Goal: Information Seeking & Learning: Stay updated

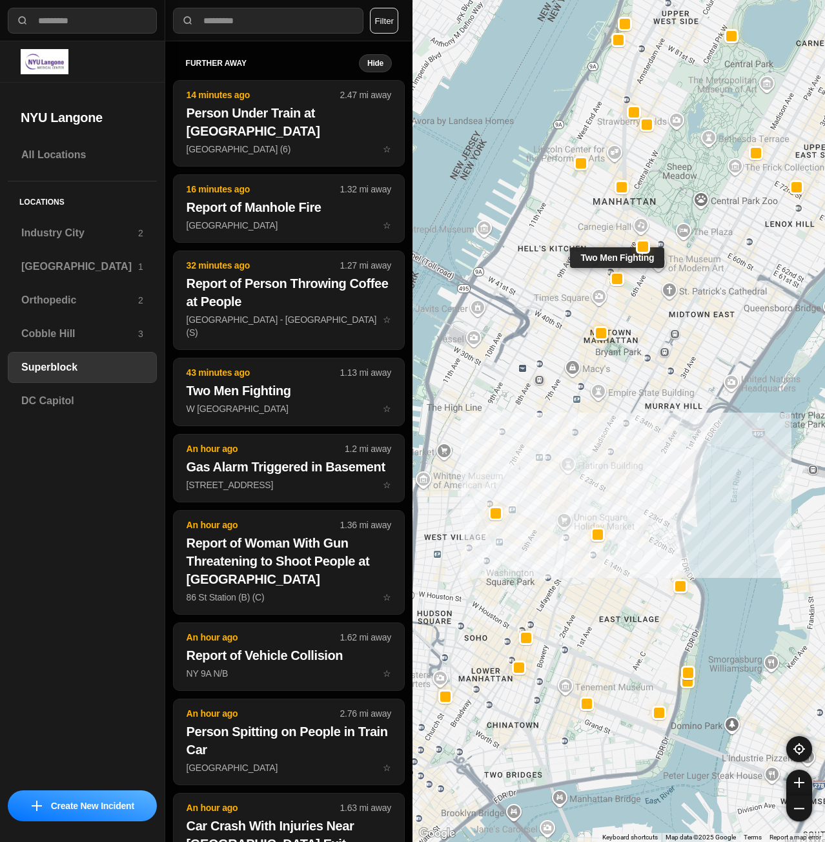
select select "*"
click at [76, 260] on h3 "[GEOGRAPHIC_DATA]" at bounding box center [79, 266] width 117 height 15
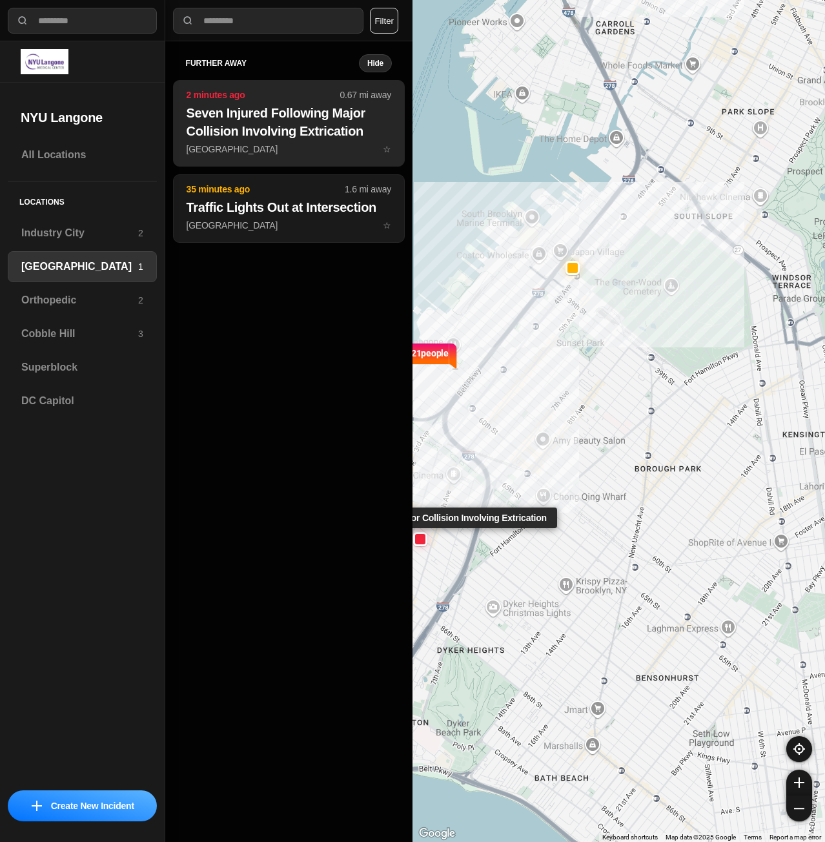
click at [308, 145] on p "[GEOGRAPHIC_DATA] ☆" at bounding box center [289, 149] width 205 height 13
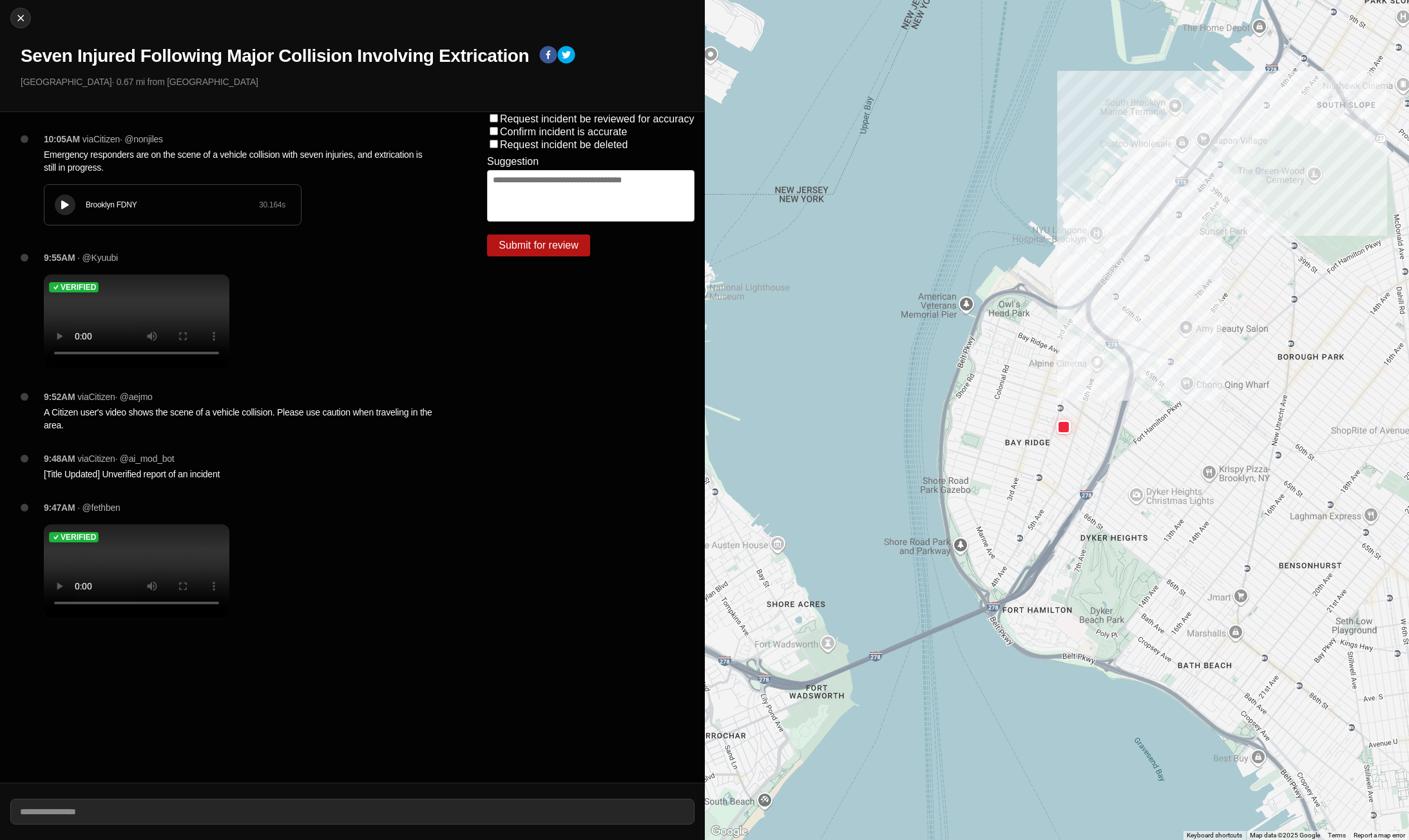
click at [71, 207] on div at bounding box center [65, 206] width 13 height 10
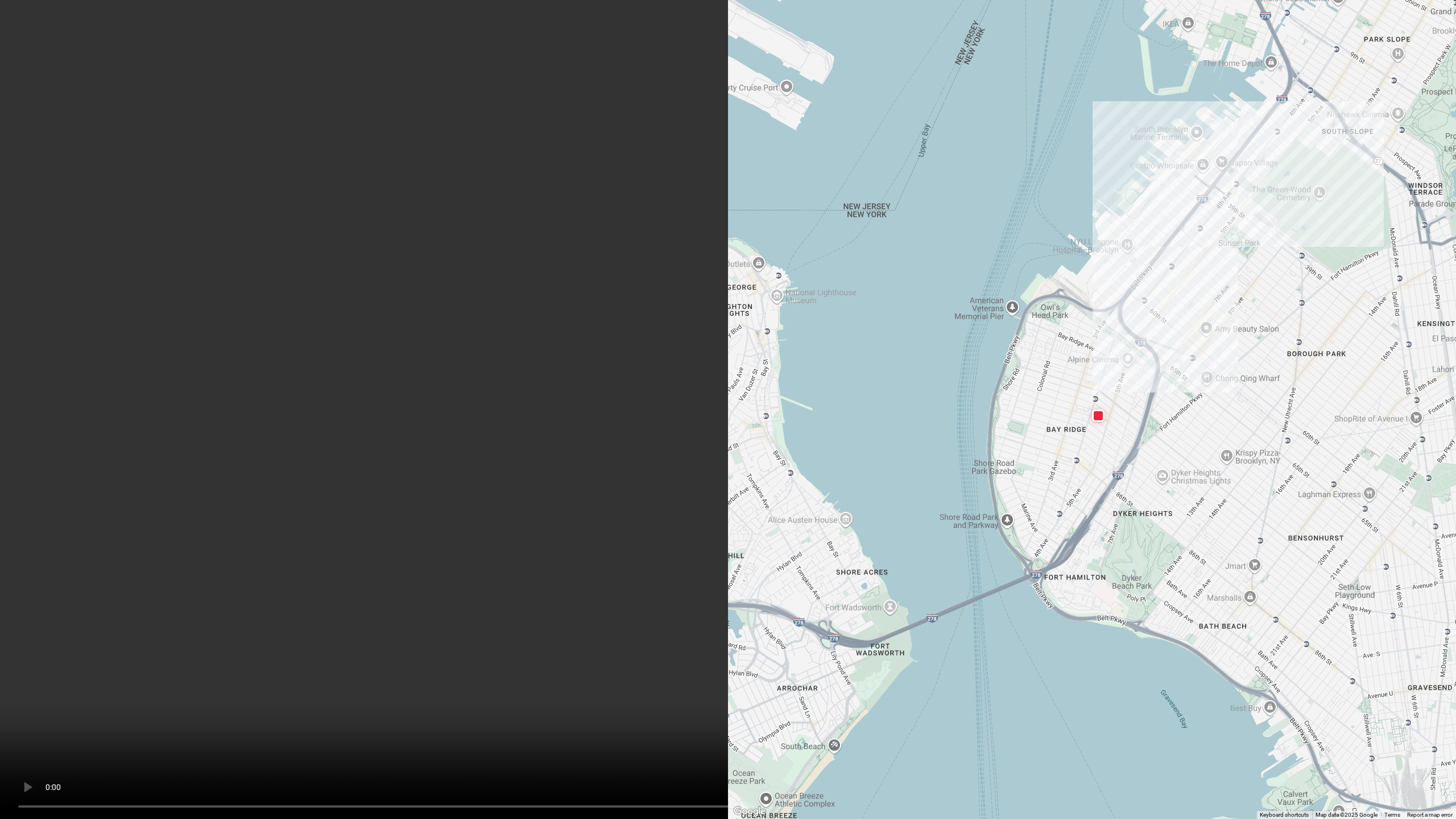
click at [727, 173] on video at bounding box center [728, 410] width 1456 height 819
click at [727, 139] on video at bounding box center [728, 410] width 1456 height 819
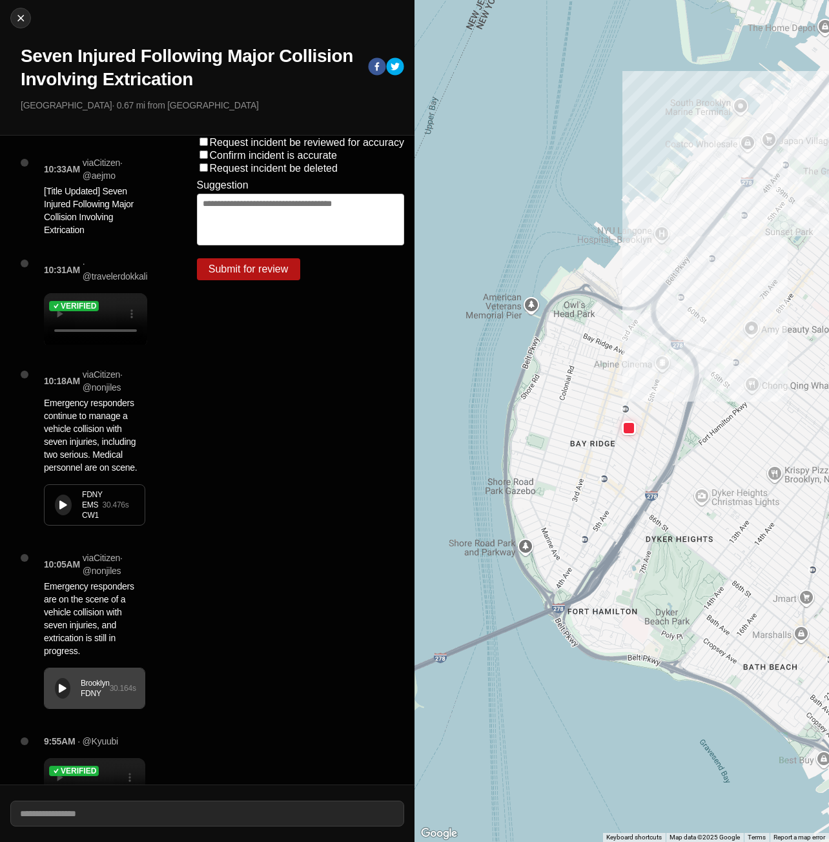
click at [273, 96] on div "Close Seven Injured Following Major Collision Involving Extrication 78th St & 4…" at bounding box center [207, 68] width 415 height 136
click at [22, 19] on img at bounding box center [20, 18] width 13 height 13
select select "*"
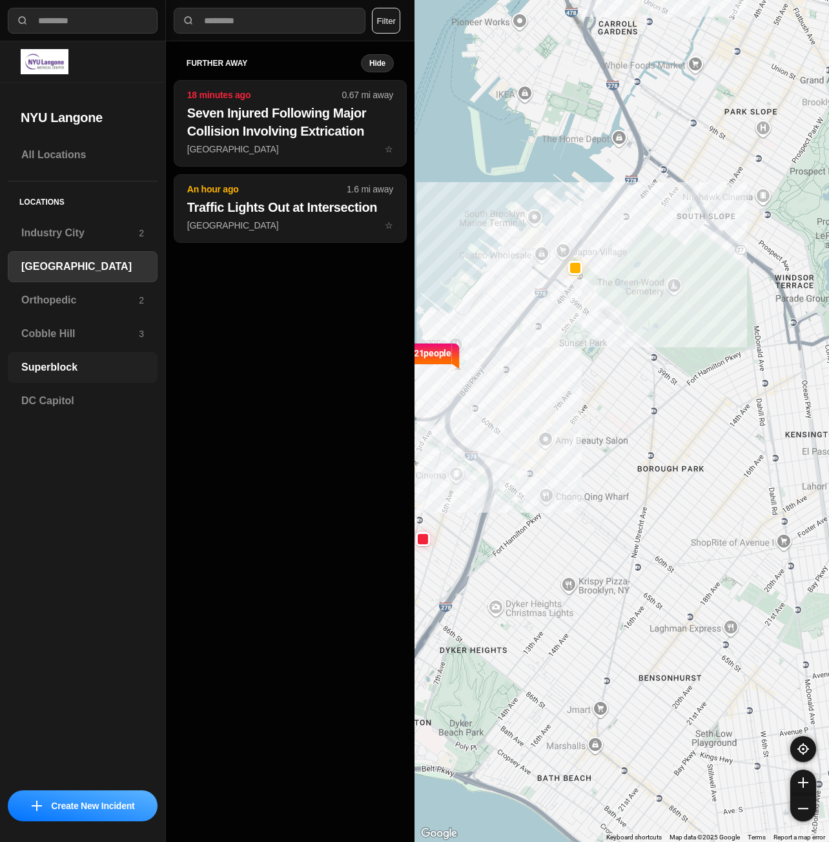
click at [61, 371] on h3 "Superblock" at bounding box center [82, 367] width 123 height 15
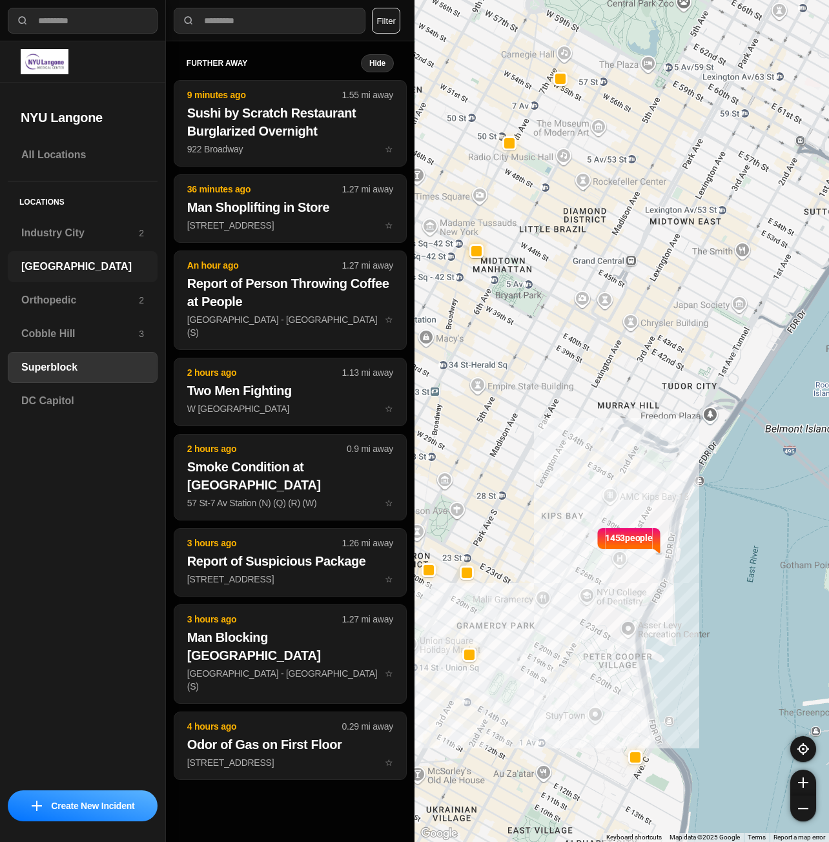
click at [87, 276] on div "[GEOGRAPHIC_DATA]" at bounding box center [83, 266] width 150 height 31
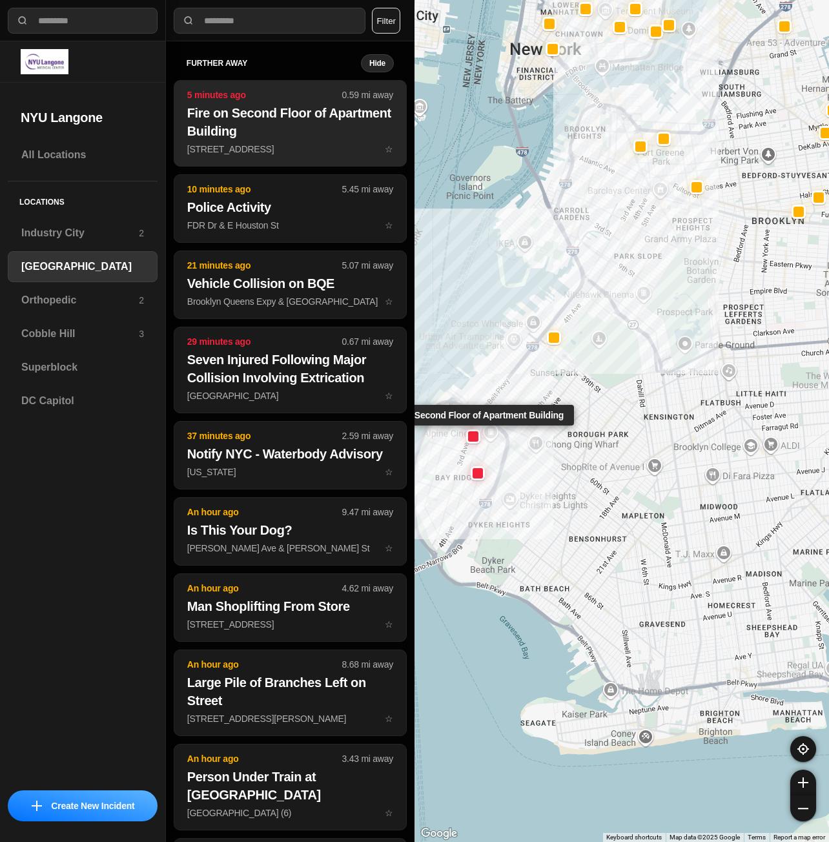
click at [283, 125] on h2 "Fire on Second Floor of Apartment Building" at bounding box center [290, 122] width 206 height 36
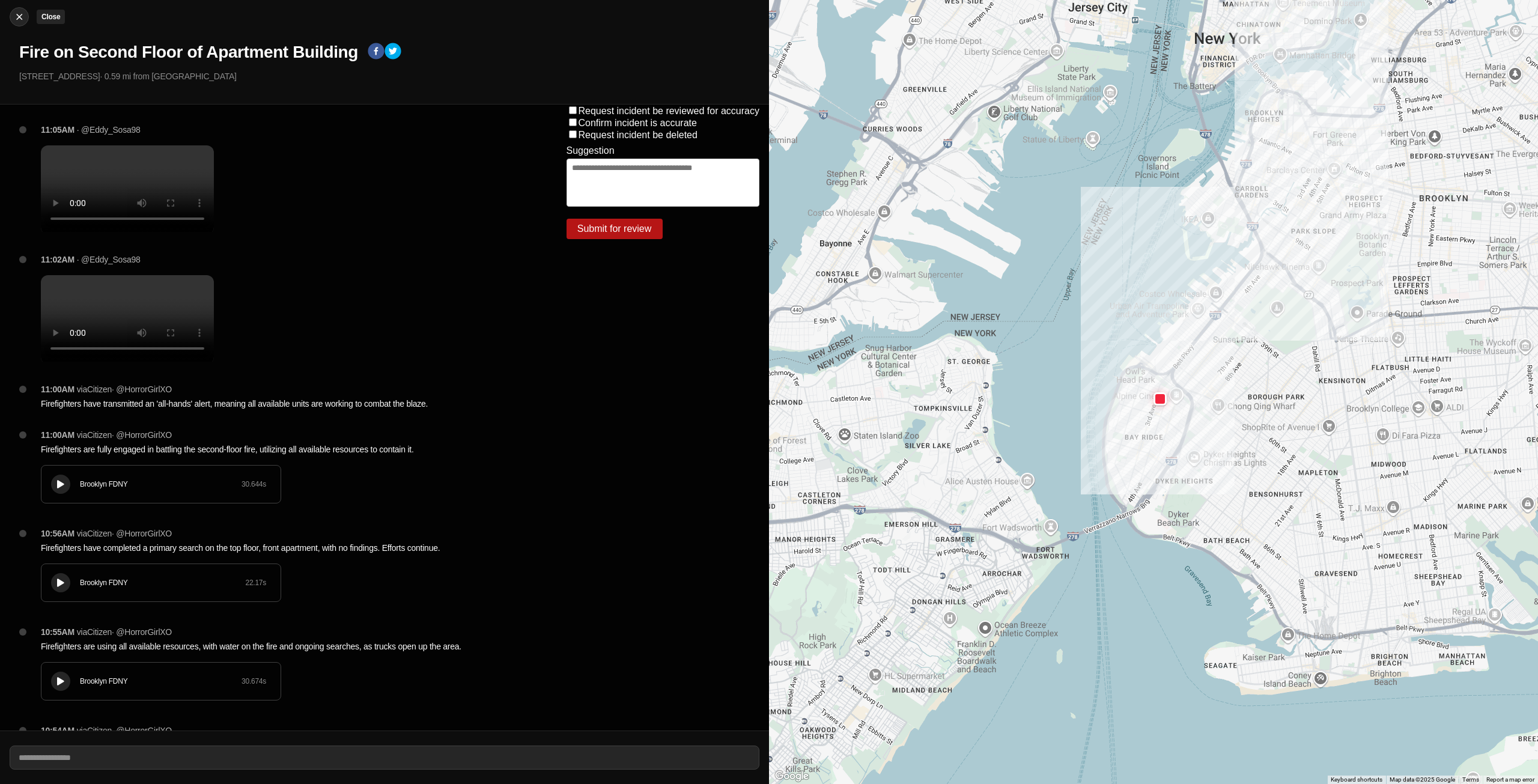
click at [20, 14] on img at bounding box center [19, 17] width 12 height 12
select select "*"
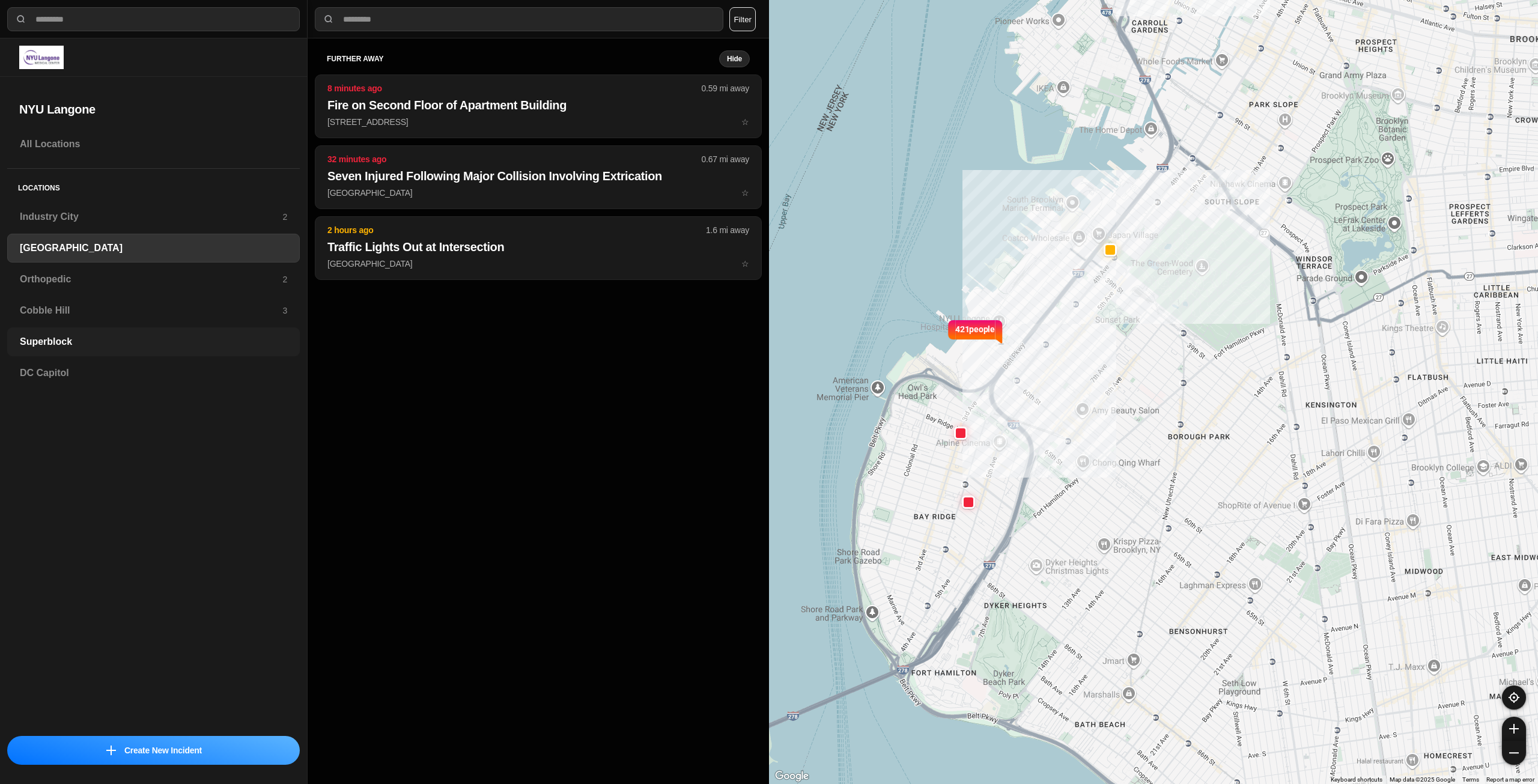
click at [95, 335] on h3 "Superblock" at bounding box center [153, 341] width 267 height 14
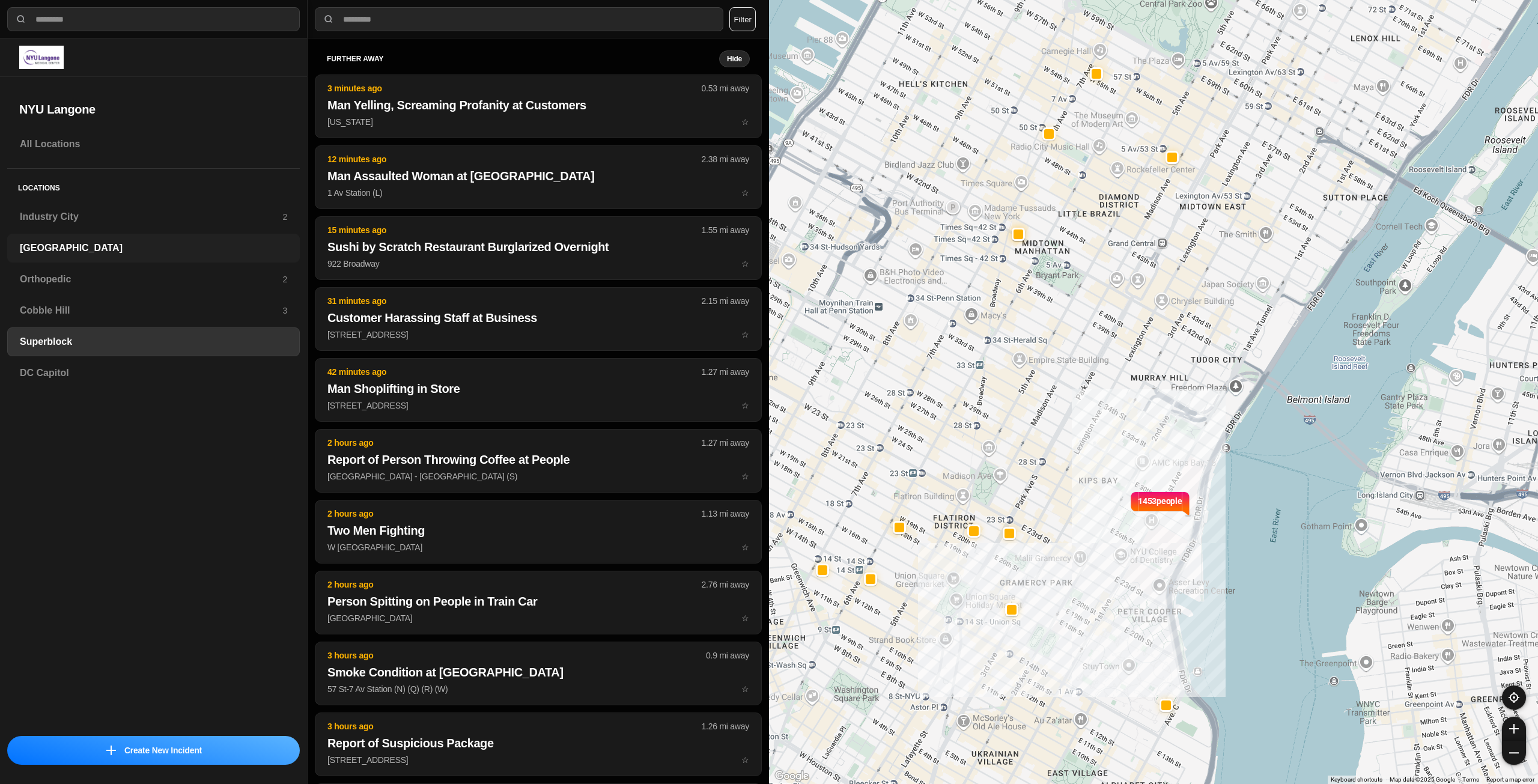
click at [110, 236] on div "[GEOGRAPHIC_DATA]" at bounding box center [154, 247] width 292 height 29
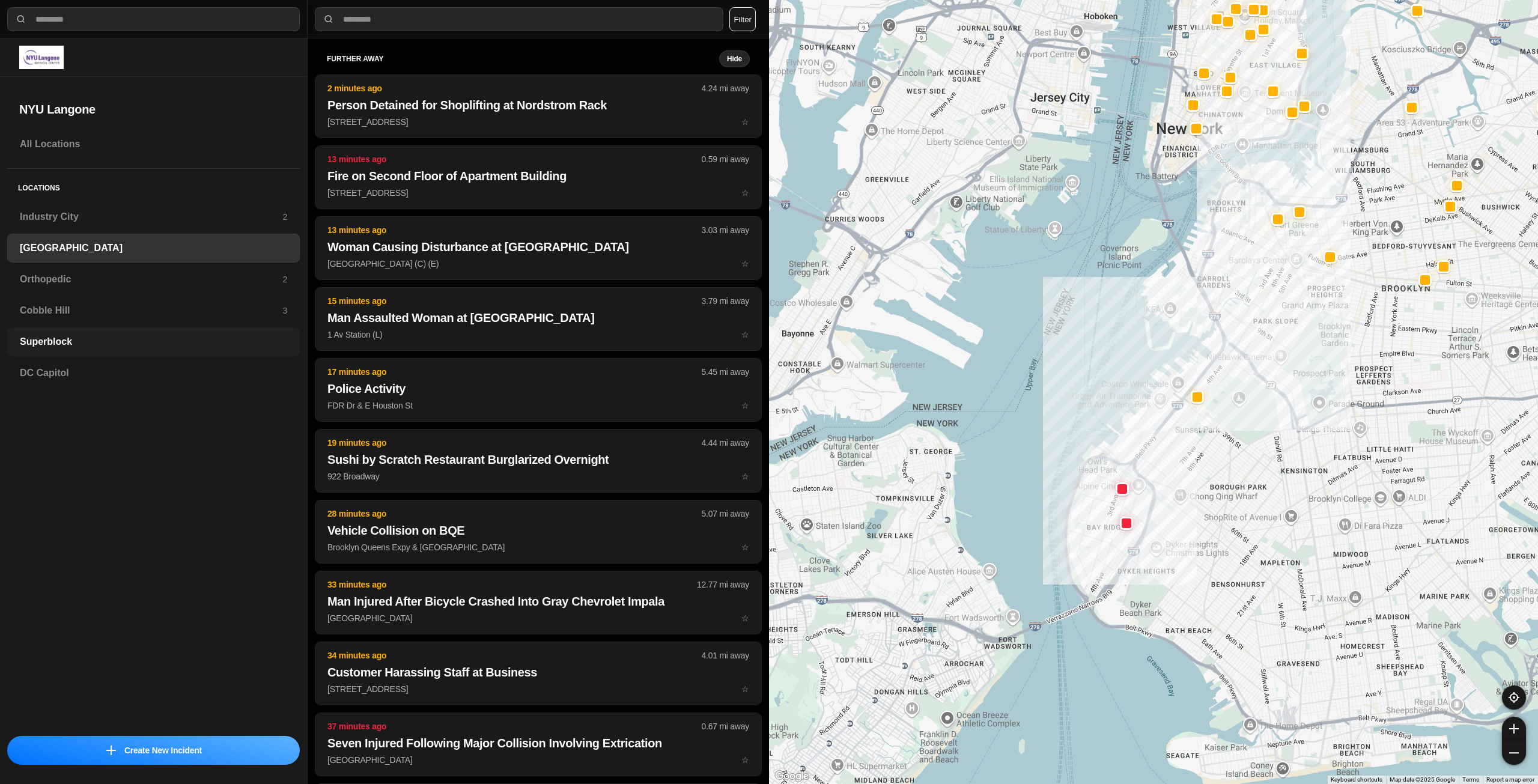
click at [117, 338] on h3 "Superblock" at bounding box center [153, 341] width 267 height 14
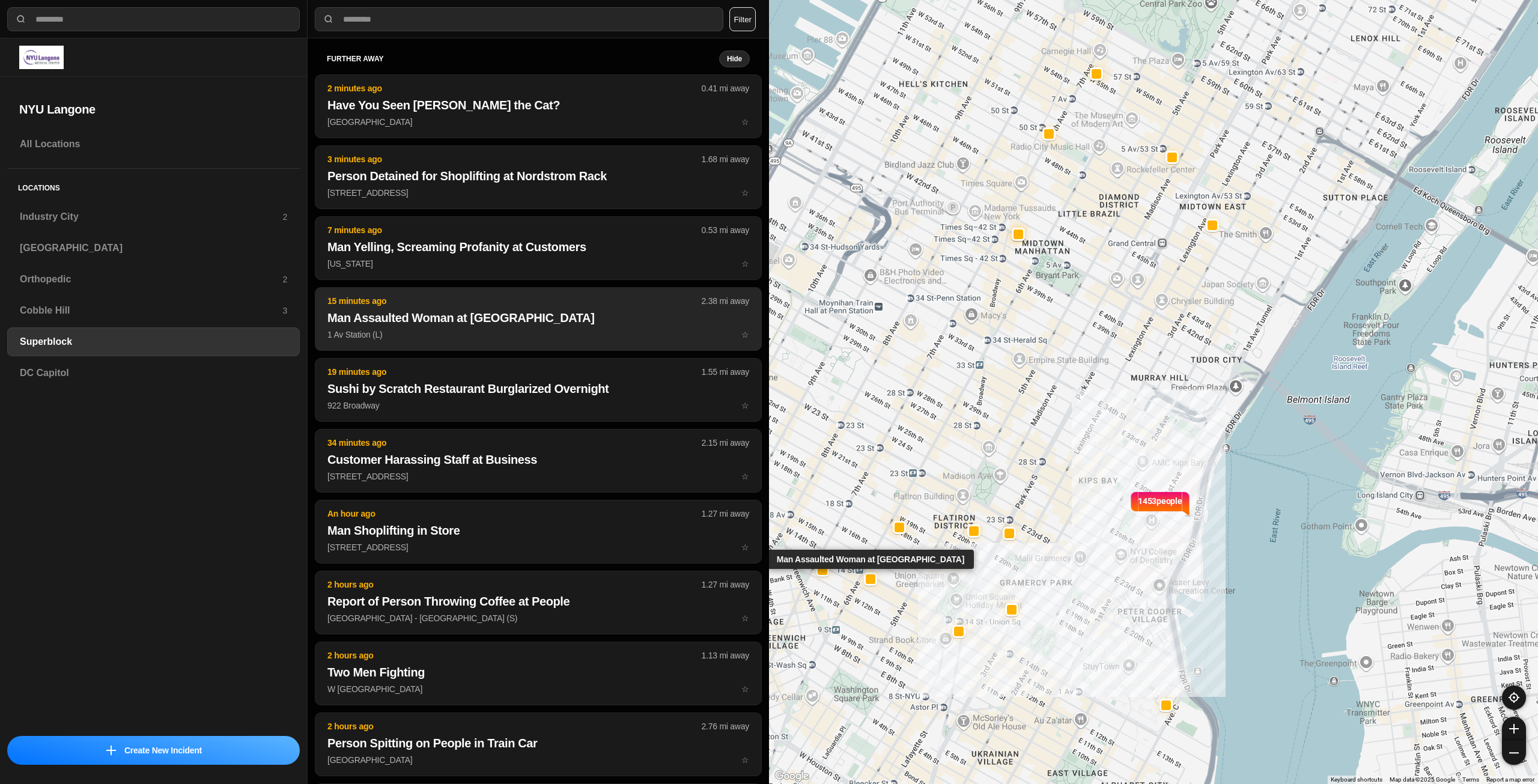
click at [526, 324] on h2 "Man Assaulted Woman at [GEOGRAPHIC_DATA]" at bounding box center [538, 318] width 421 height 17
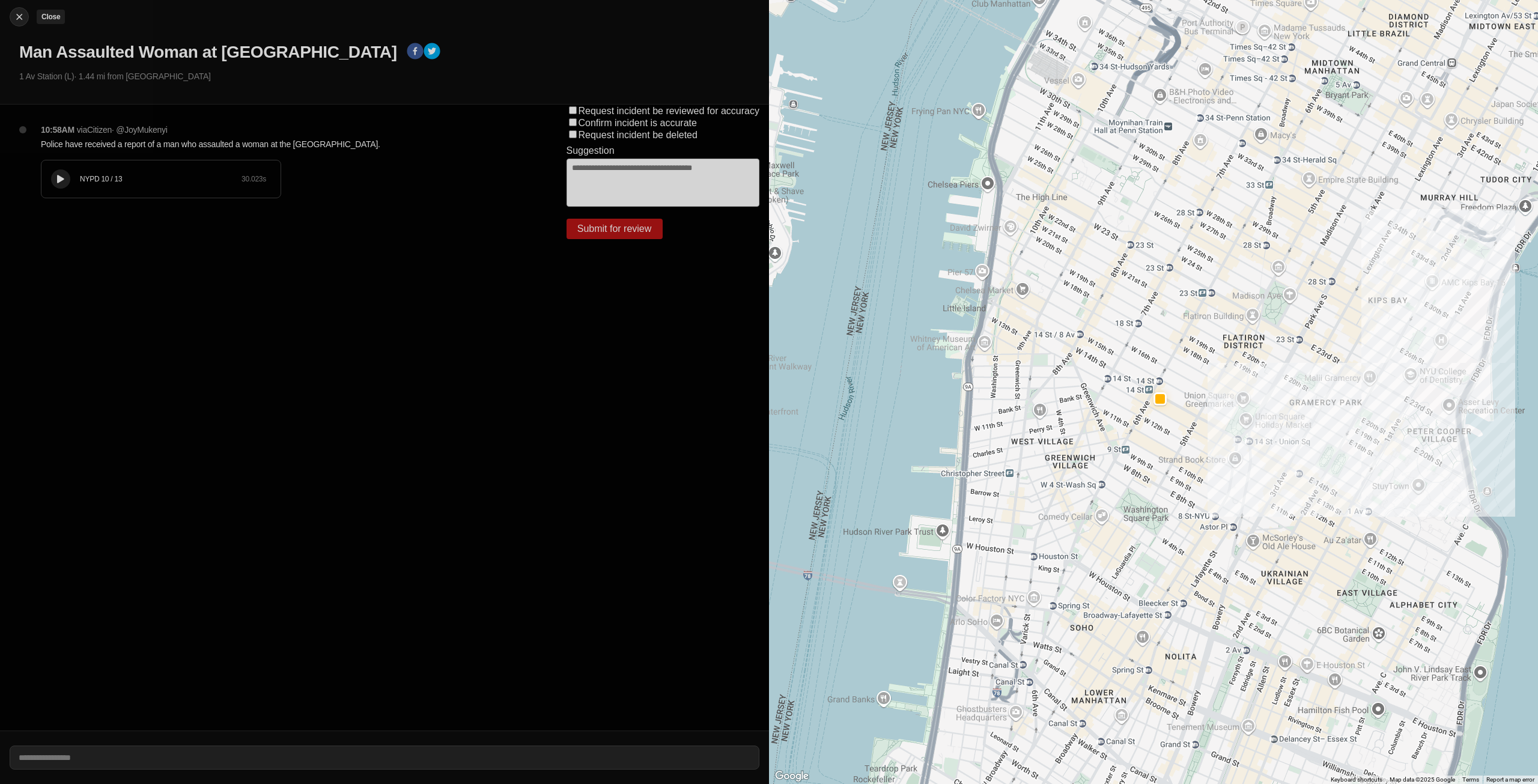
click at [16, 11] on img at bounding box center [19, 17] width 12 height 12
select select "*"
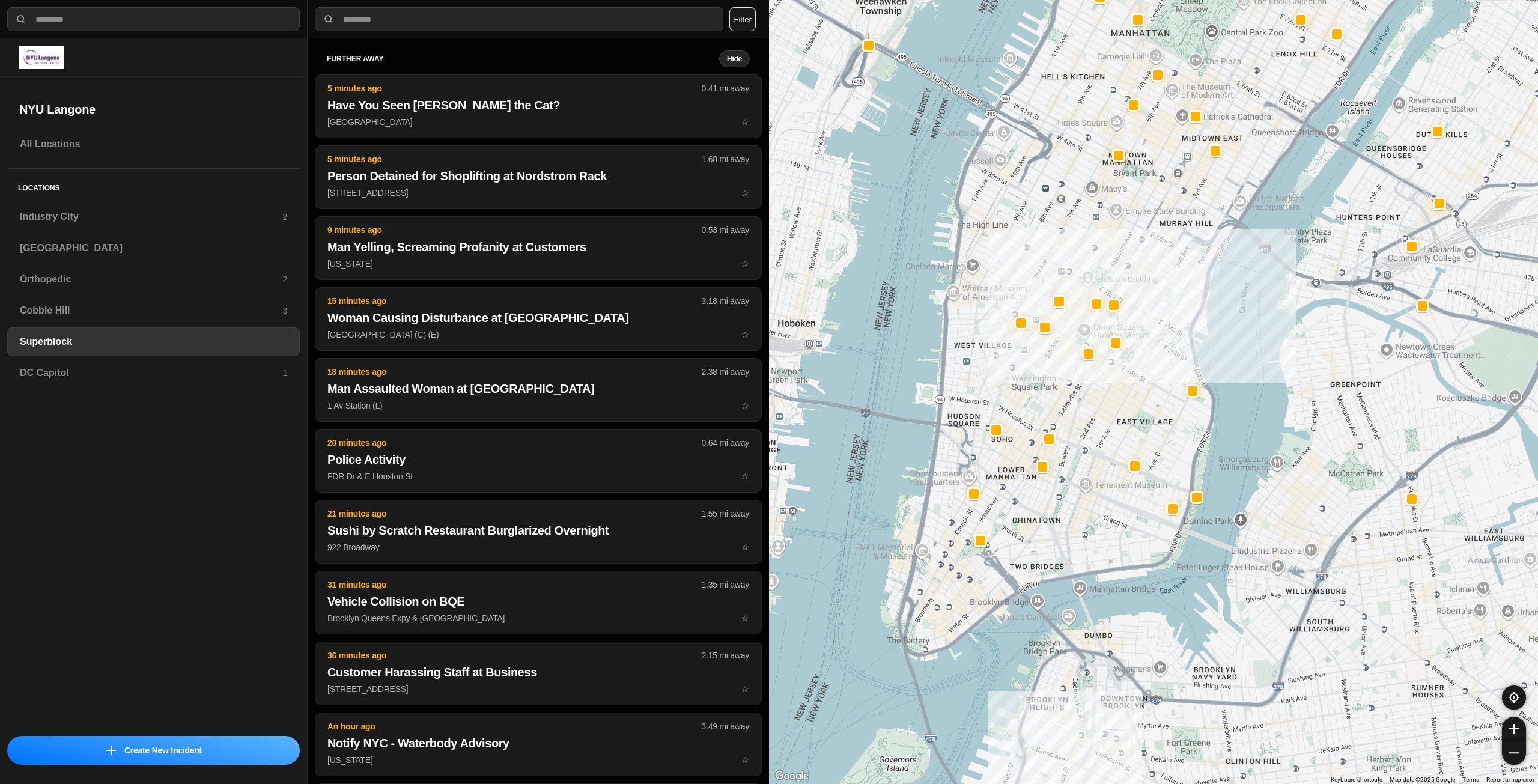
drag, startPoint x: 1325, startPoint y: 679, endPoint x: 1267, endPoint y: 465, distance: 221.7
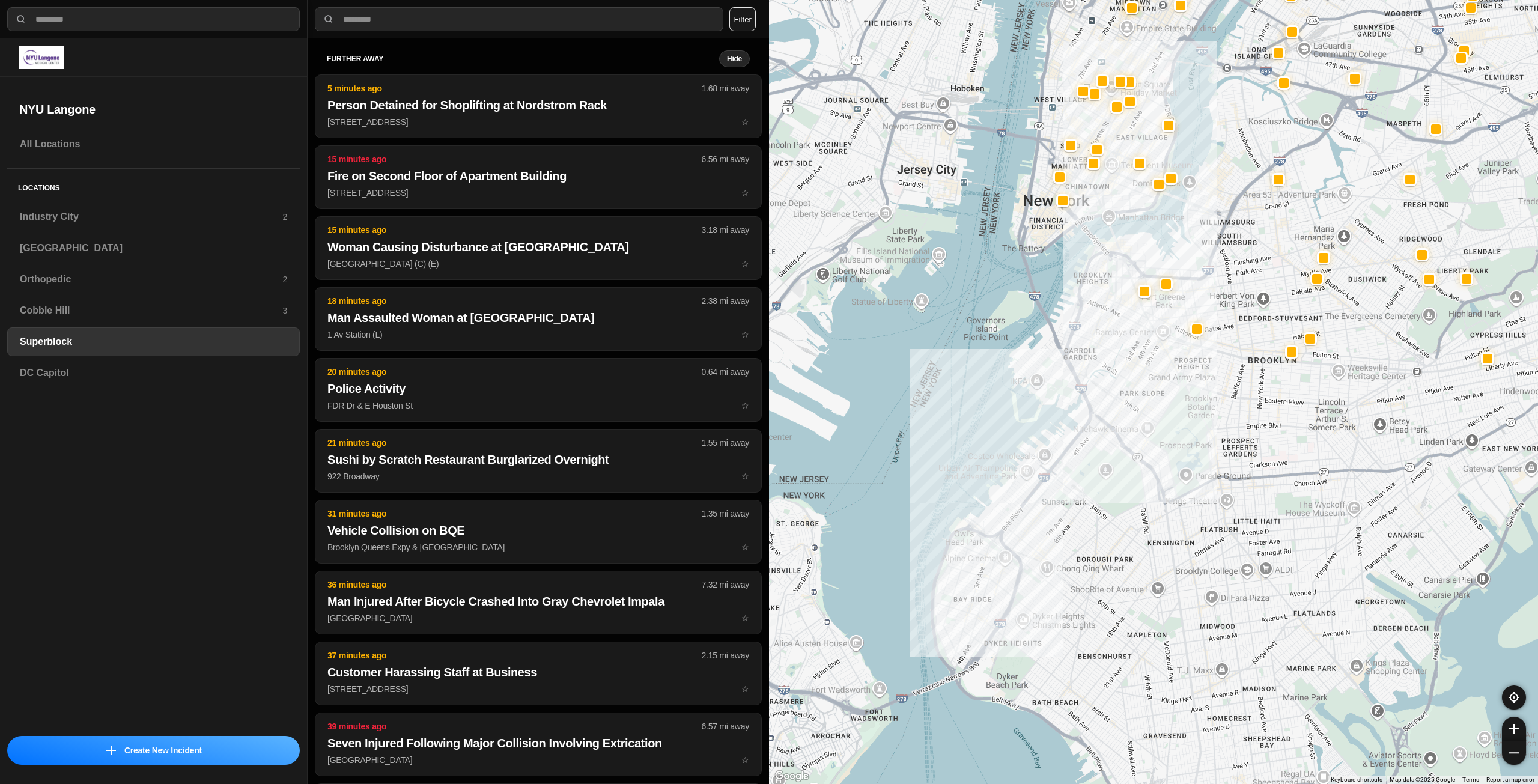
drag, startPoint x: 1124, startPoint y: 715, endPoint x: 1073, endPoint y: 356, distance: 362.6
click at [768, 356] on div at bounding box center [1154, 392] width 769 height 784
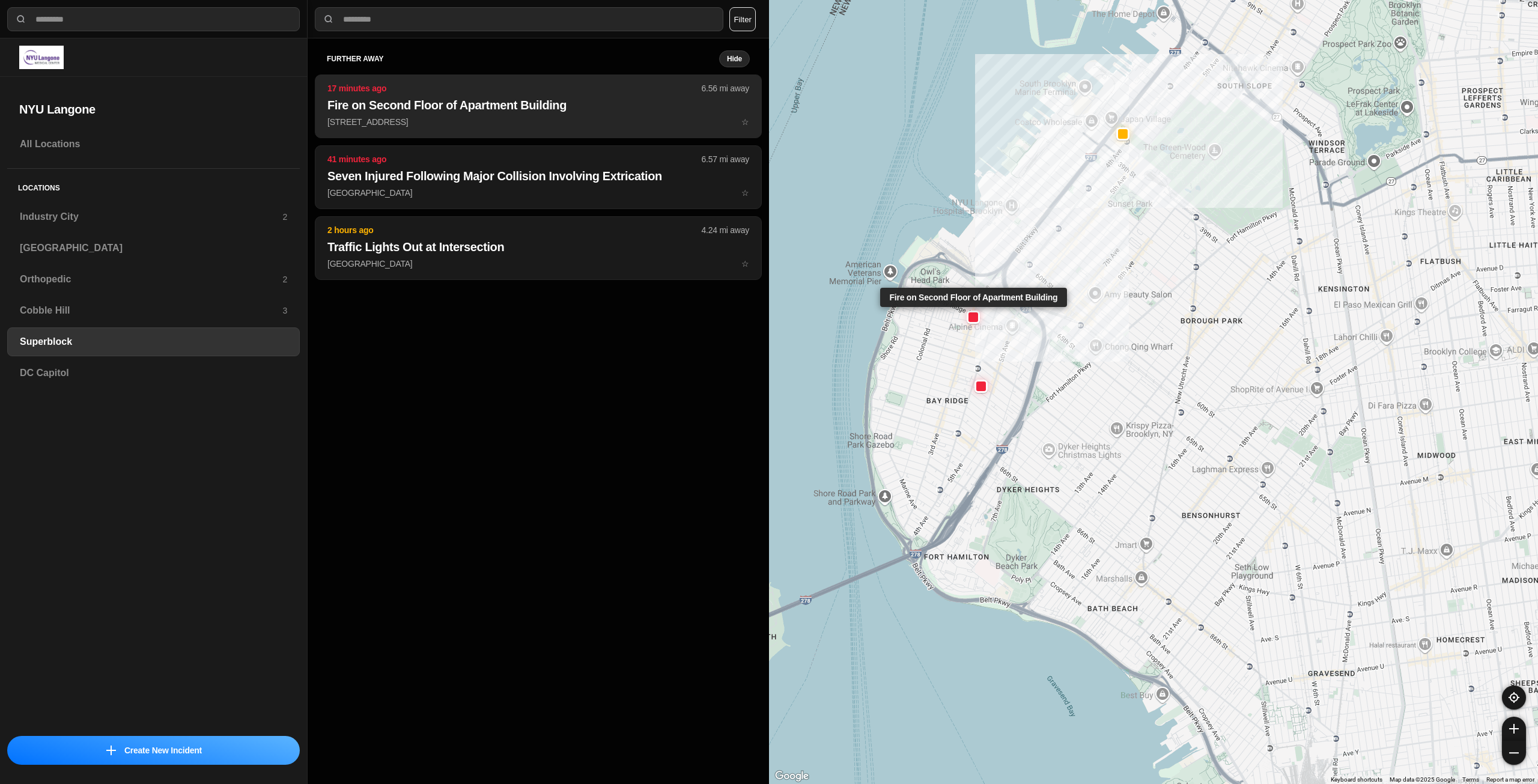
click at [547, 126] on p "249 Bay Ridge Ave ☆" at bounding box center [538, 122] width 421 height 12
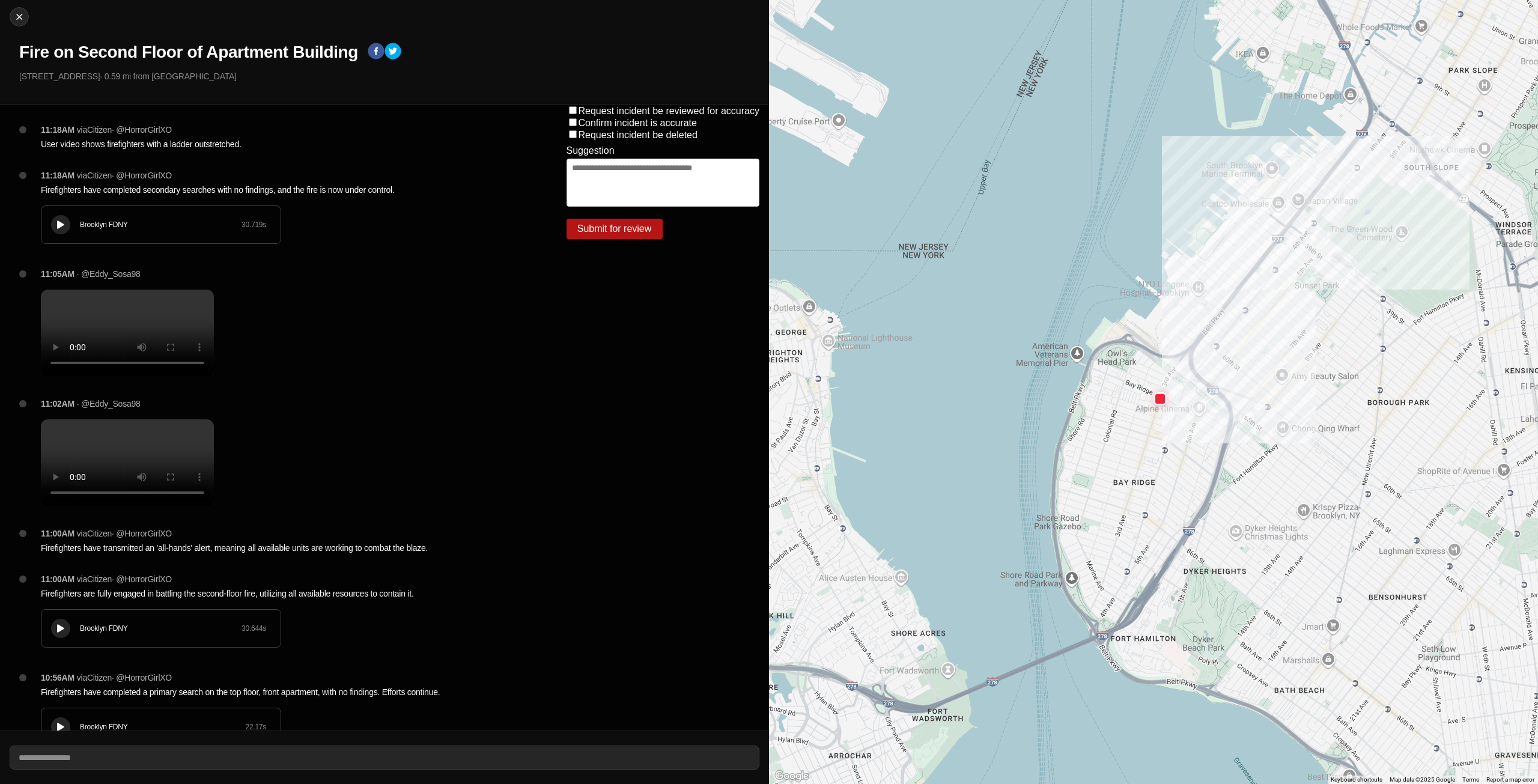
click at [81, 226] on div "Brooklyn FDNY" at bounding box center [161, 224] width 162 height 9
click at [20, 17] on img at bounding box center [19, 17] width 12 height 12
select select "*"
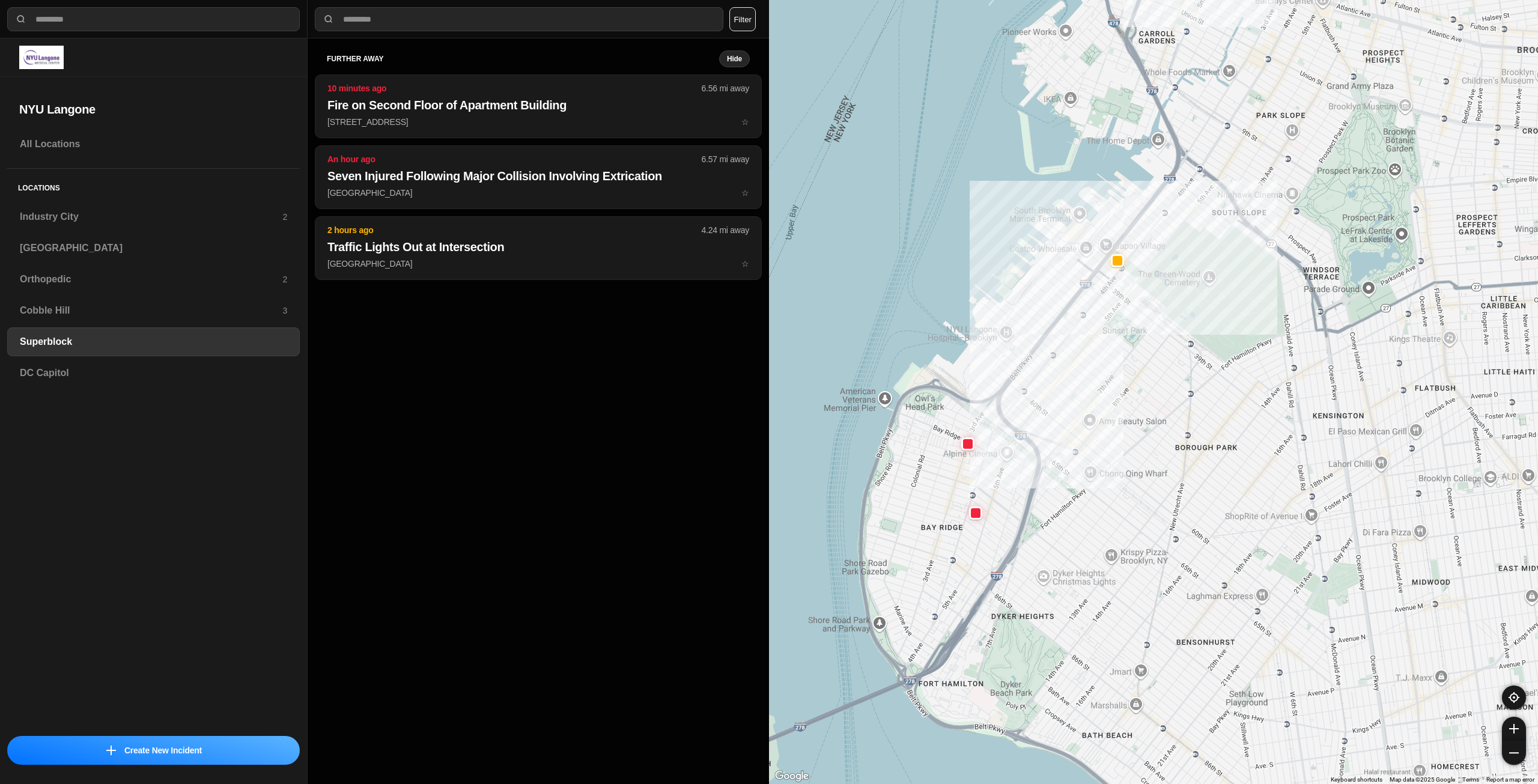
drag, startPoint x: 1152, startPoint y: 417, endPoint x: 1117, endPoint y: 525, distance: 113.5
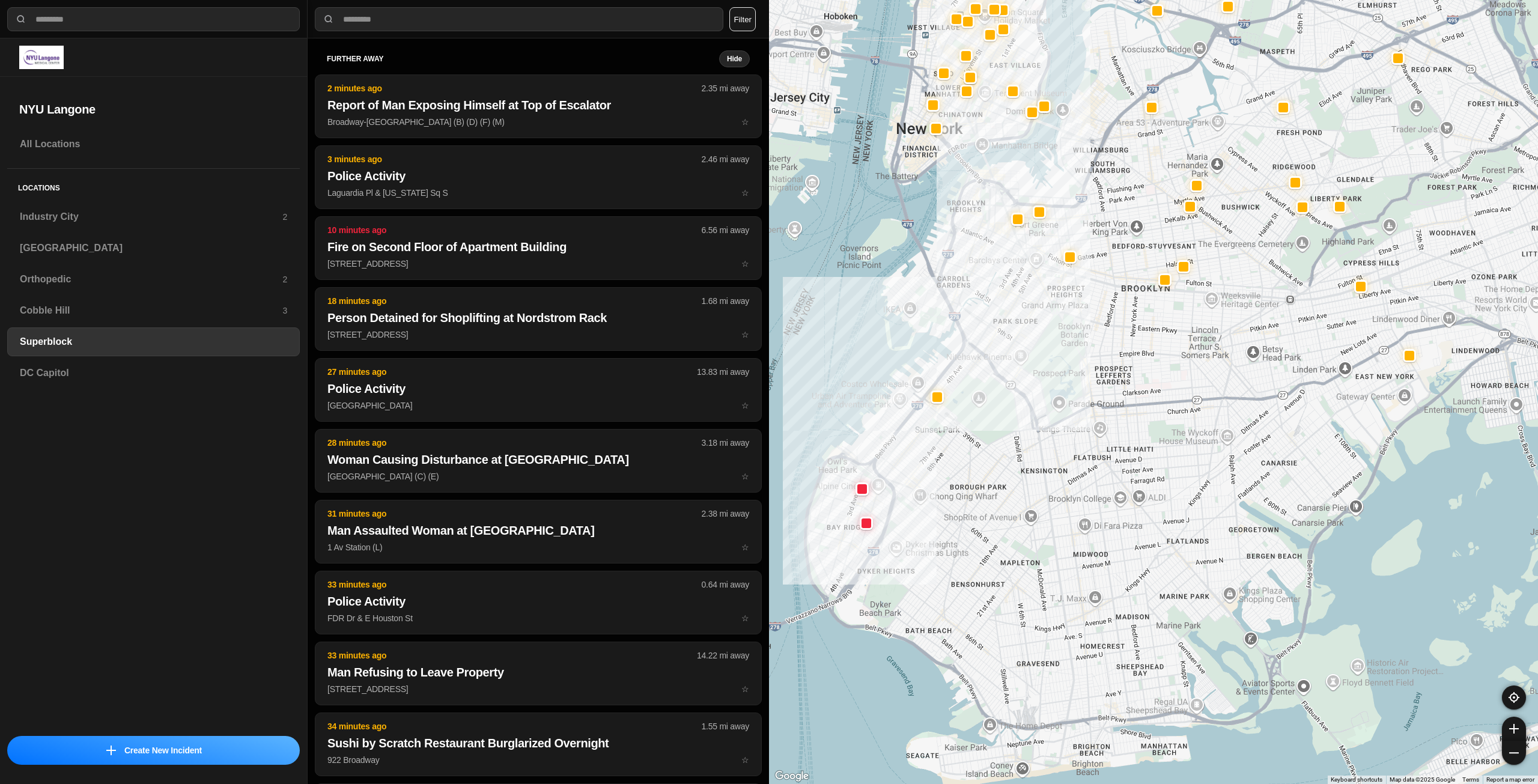
drag, startPoint x: 1318, startPoint y: 608, endPoint x: 1194, endPoint y: 512, distance: 156.8
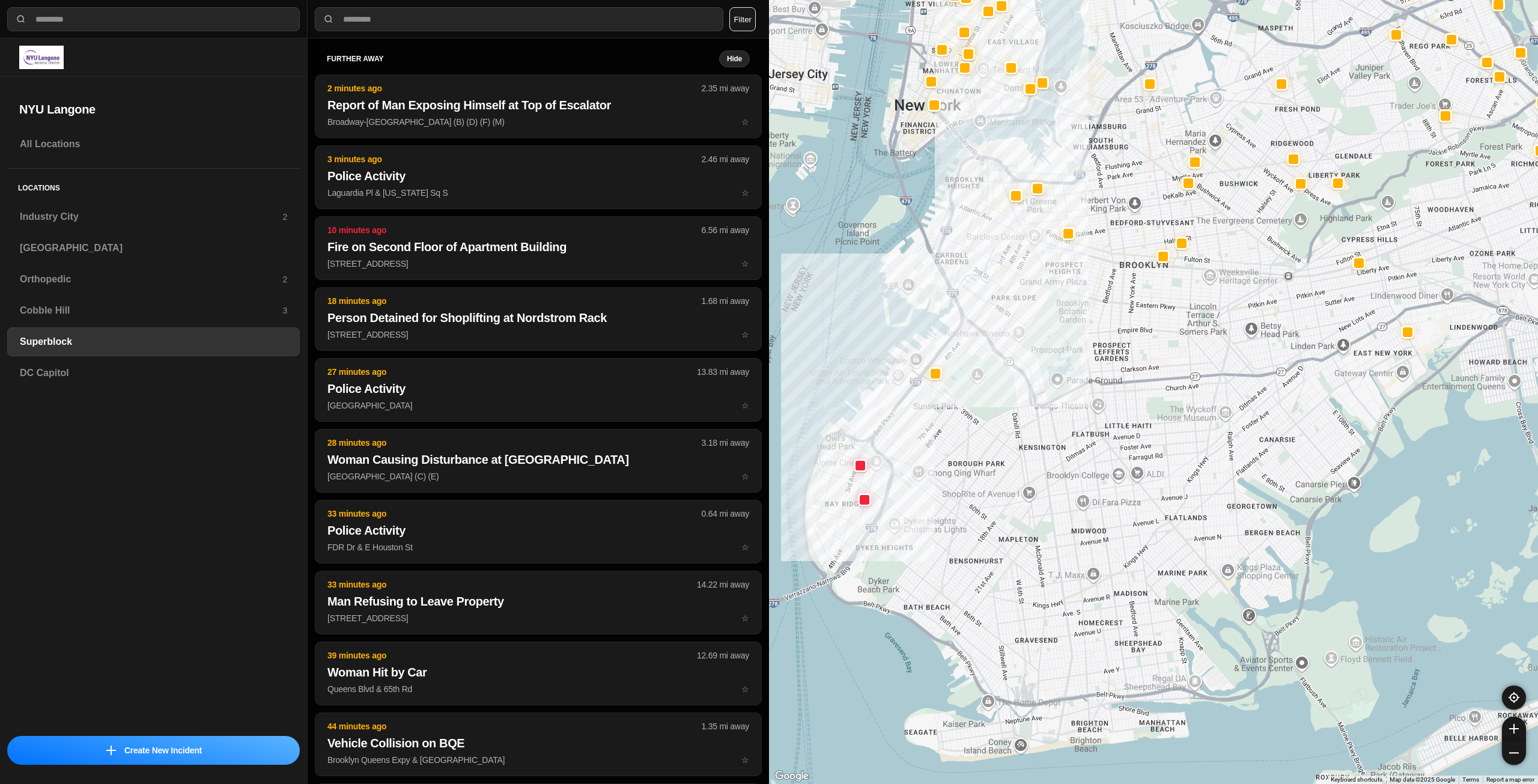
drag, startPoint x: 1201, startPoint y: 526, endPoint x: 1203, endPoint y: 501, distance: 25.1
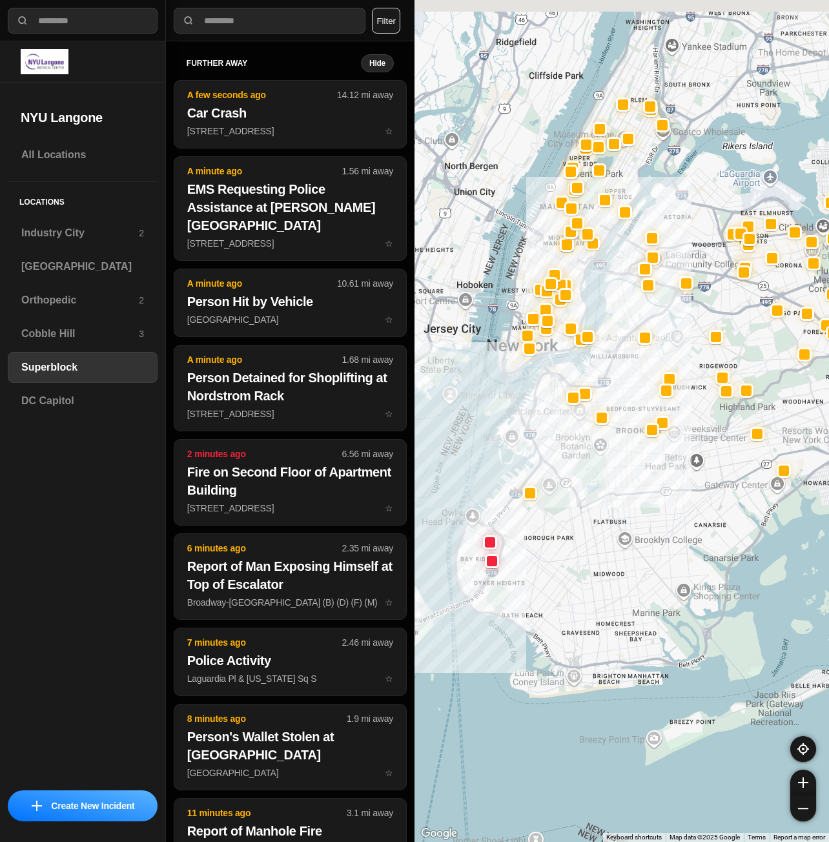
drag, startPoint x: 588, startPoint y: 330, endPoint x: 603, endPoint y: 384, distance: 55.6
click at [606, 362] on div at bounding box center [622, 421] width 415 height 842
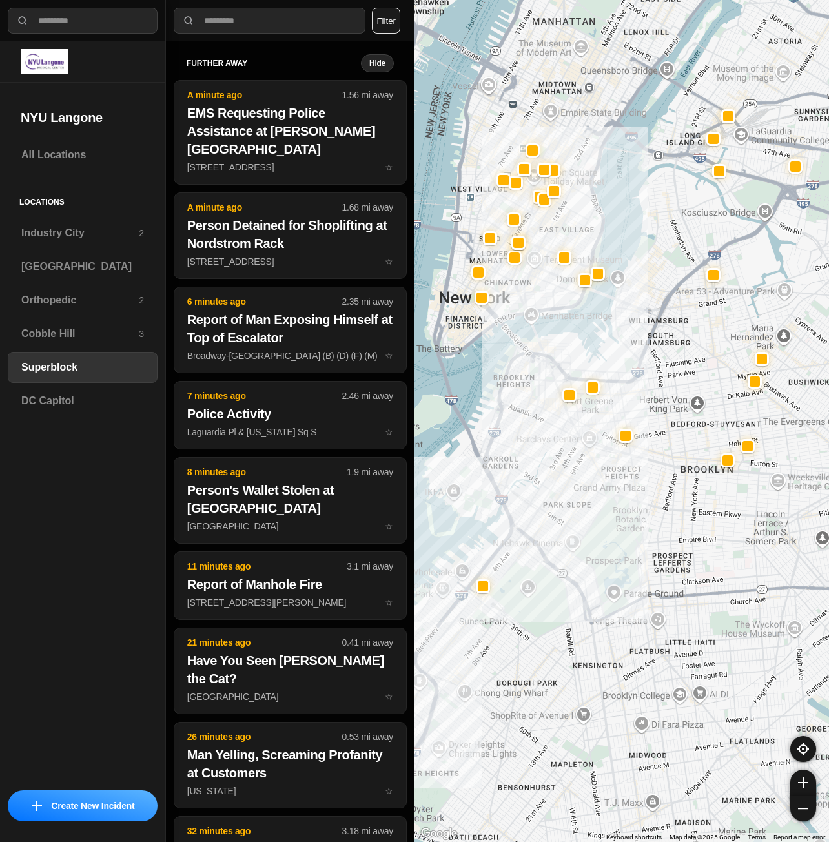
drag, startPoint x: 562, startPoint y: 389, endPoint x: 572, endPoint y: 448, distance: 60.2
click at [572, 448] on div at bounding box center [622, 421] width 415 height 842
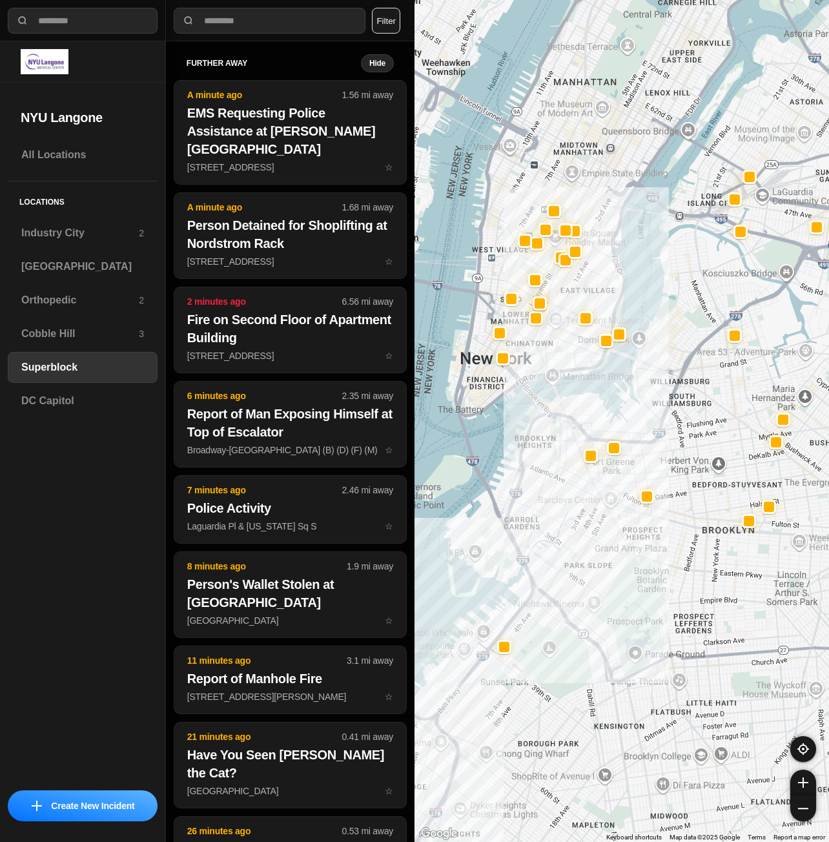
drag, startPoint x: 542, startPoint y: 236, endPoint x: 565, endPoint y: 308, distance: 76.0
click at [565, 308] on div at bounding box center [622, 421] width 415 height 842
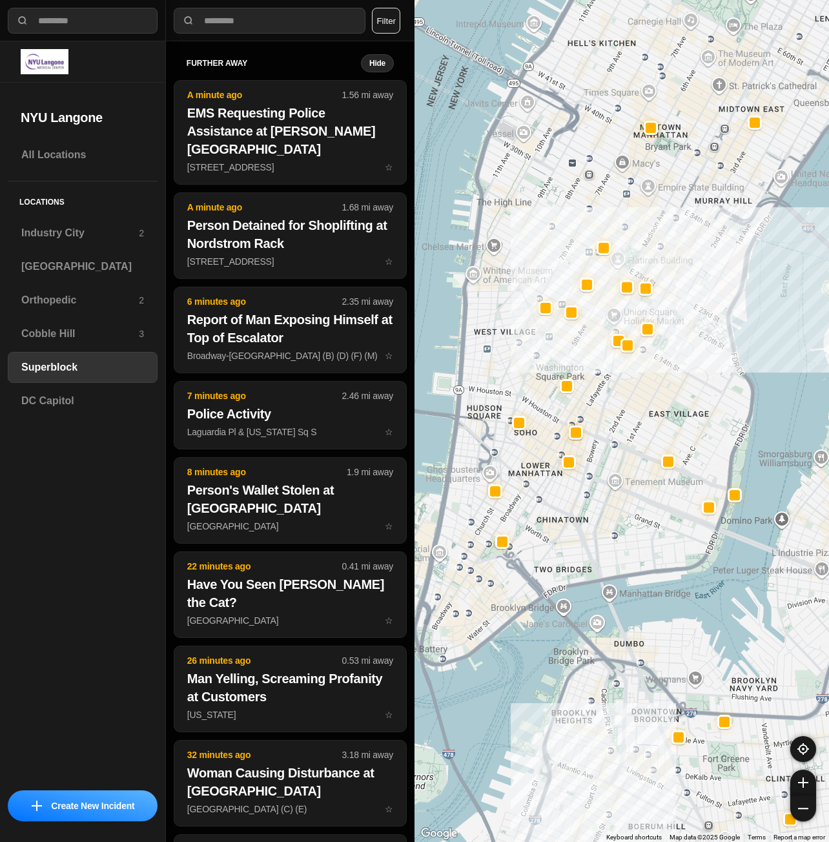
drag, startPoint x: 456, startPoint y: 294, endPoint x: 517, endPoint y: 401, distance: 122.6
click at [517, 401] on div at bounding box center [622, 421] width 415 height 842
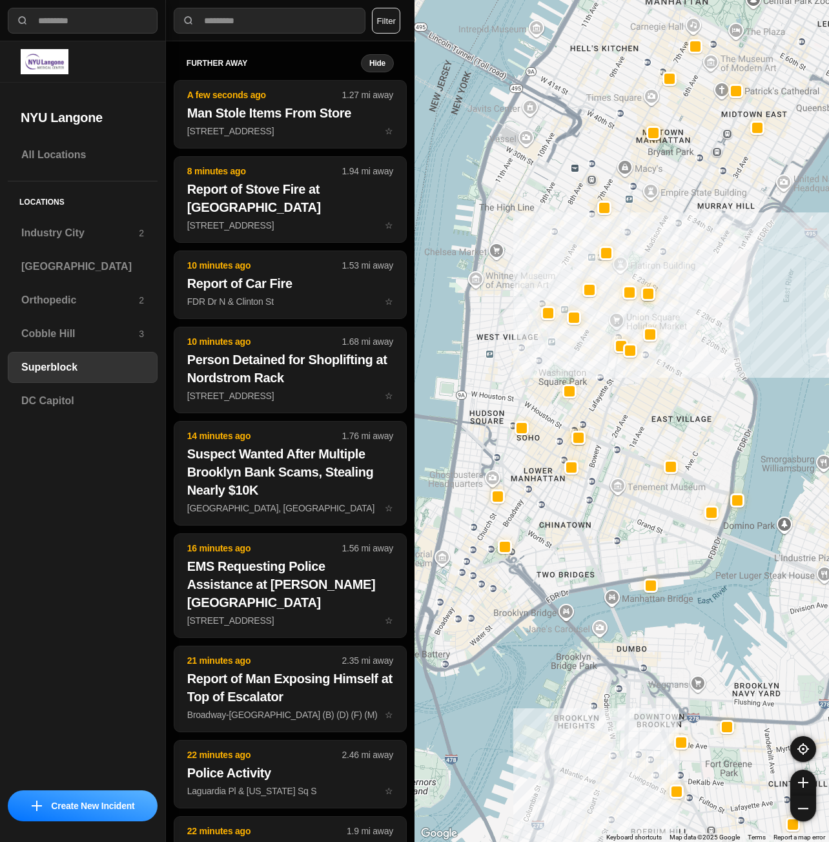
drag, startPoint x: 112, startPoint y: 465, endPoint x: 128, endPoint y: 428, distance: 39.9
click at [112, 467] on div "All Locations Locations Industry City 2 [GEOGRAPHIC_DATA] Orthopedic 2 [GEOGRAP…" at bounding box center [82, 460] width 165 height 643
click at [122, 335] on h3 "Cobble Hill" at bounding box center [80, 333] width 118 height 15
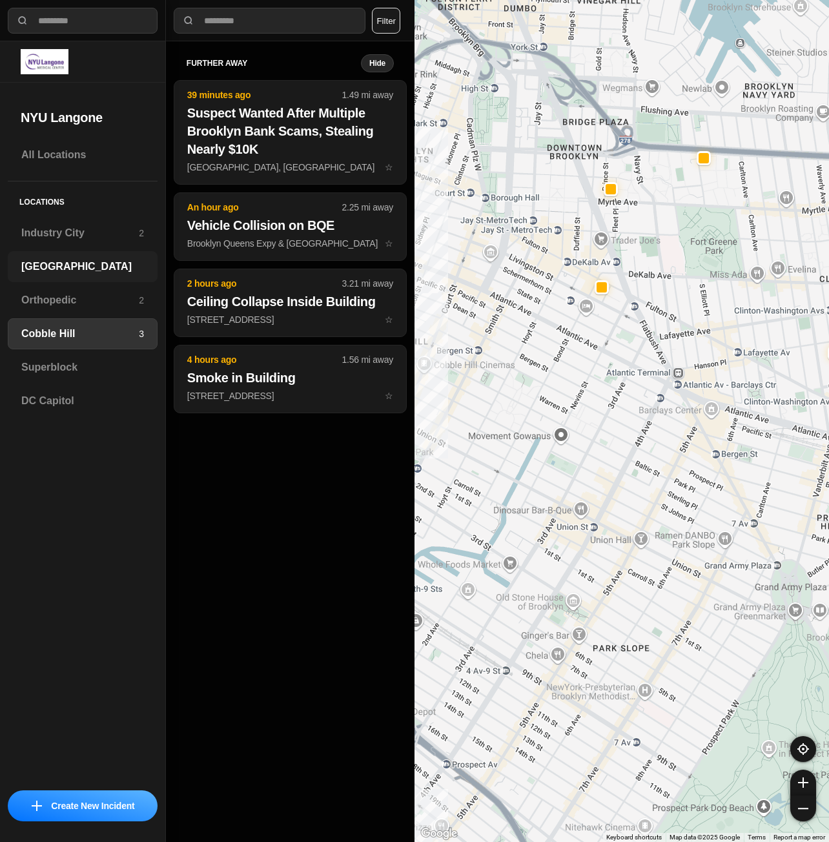
click at [71, 259] on h3 "[GEOGRAPHIC_DATA]" at bounding box center [82, 266] width 123 height 15
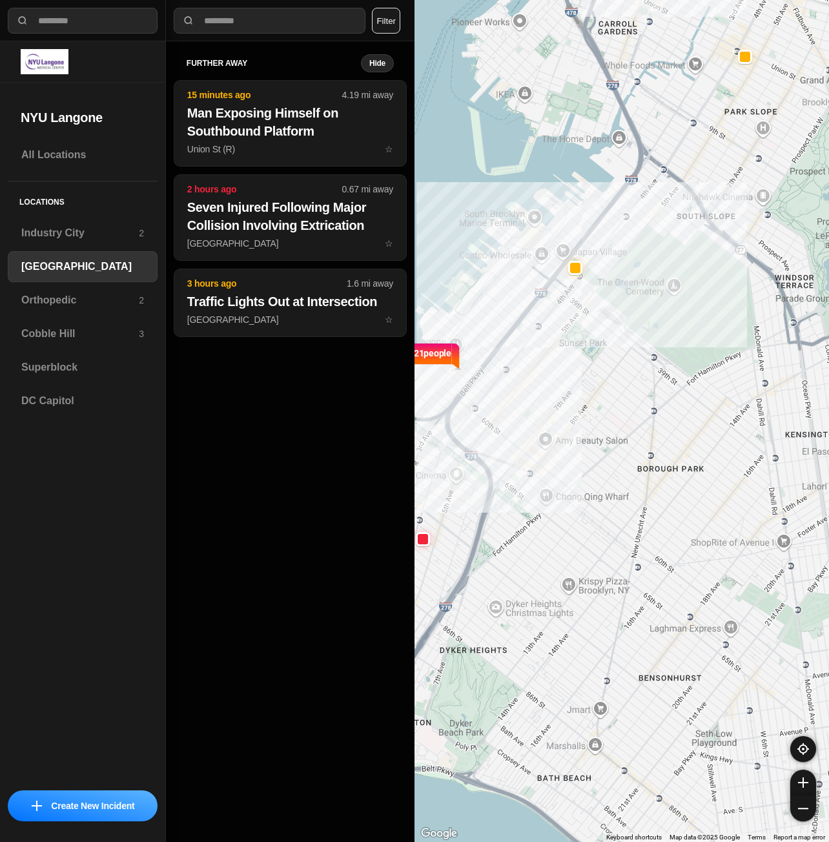
click at [170, 459] on div "further away Hide 15 minutes ago 4.19 mi away Man Exposing Himself on Southboun…" at bounding box center [290, 441] width 249 height 801
click at [81, 361] on h3 "Superblock" at bounding box center [82, 367] width 123 height 15
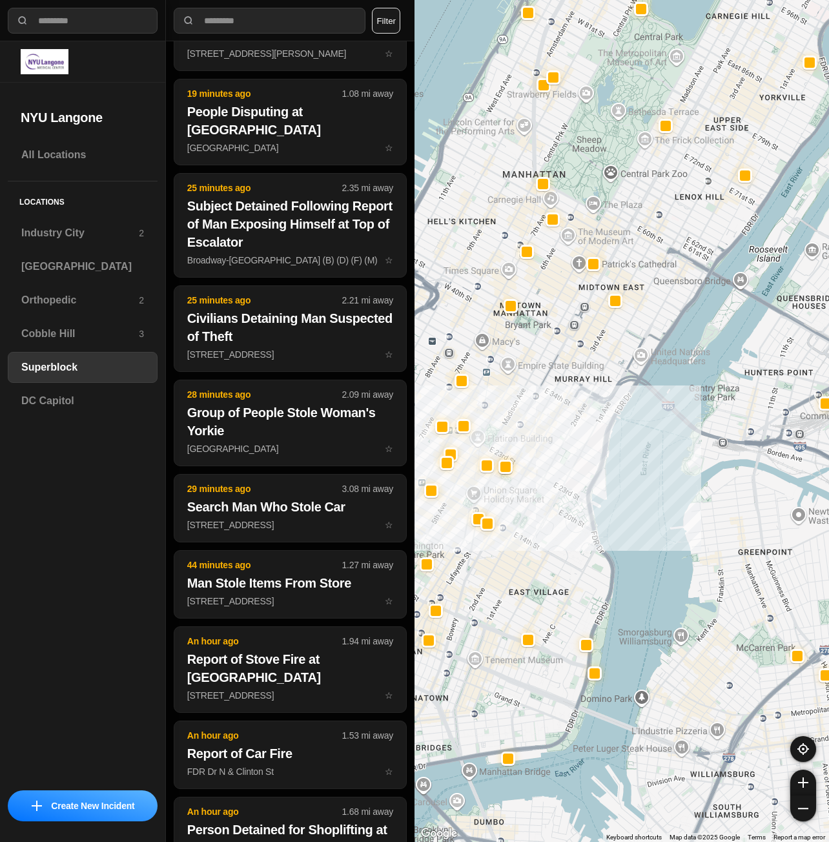
scroll to position [248, 0]
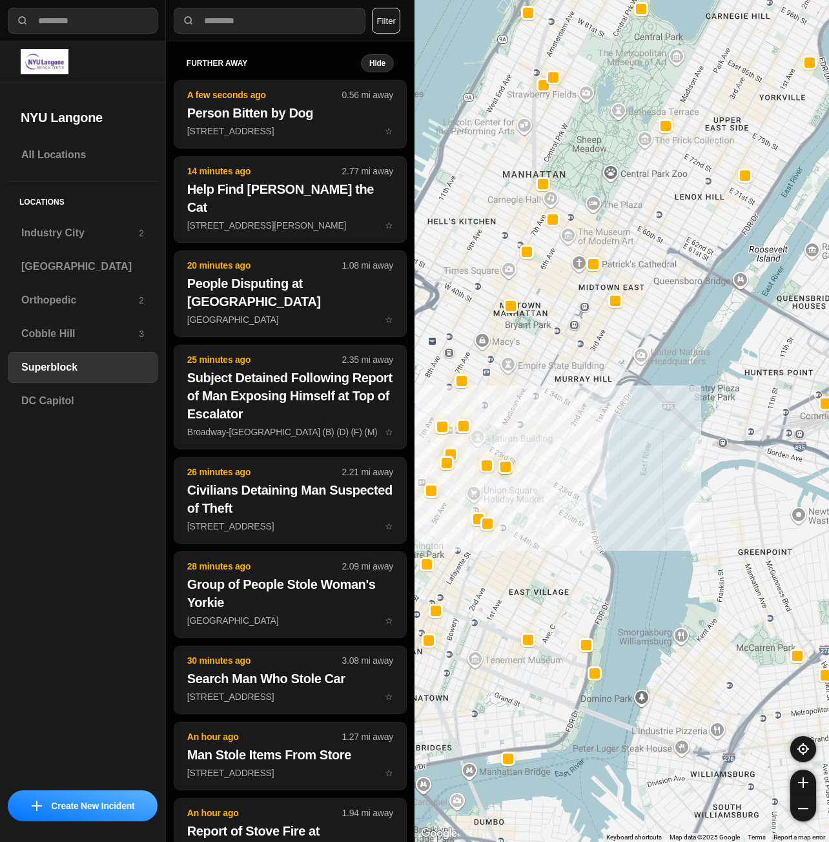
select select "*"
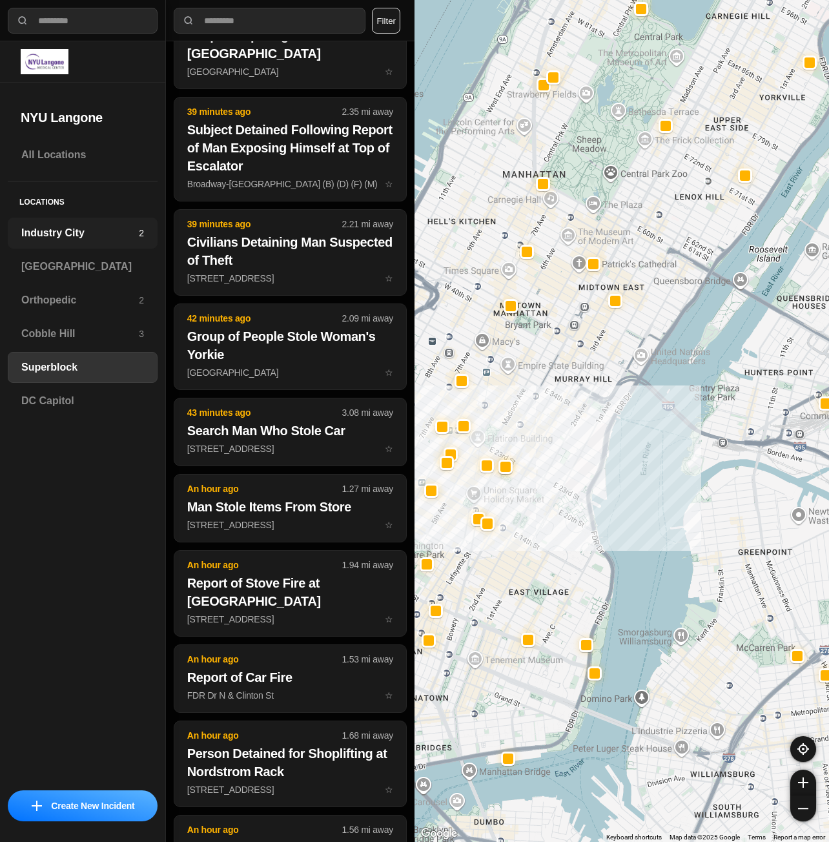
scroll to position [324, 0]
click at [82, 577] on div "All Locations Locations Industry City 2 [GEOGRAPHIC_DATA] Orthopedic 2 [GEOGRAP…" at bounding box center [82, 460] width 165 height 643
click at [74, 274] on div "[GEOGRAPHIC_DATA]" at bounding box center [83, 266] width 150 height 31
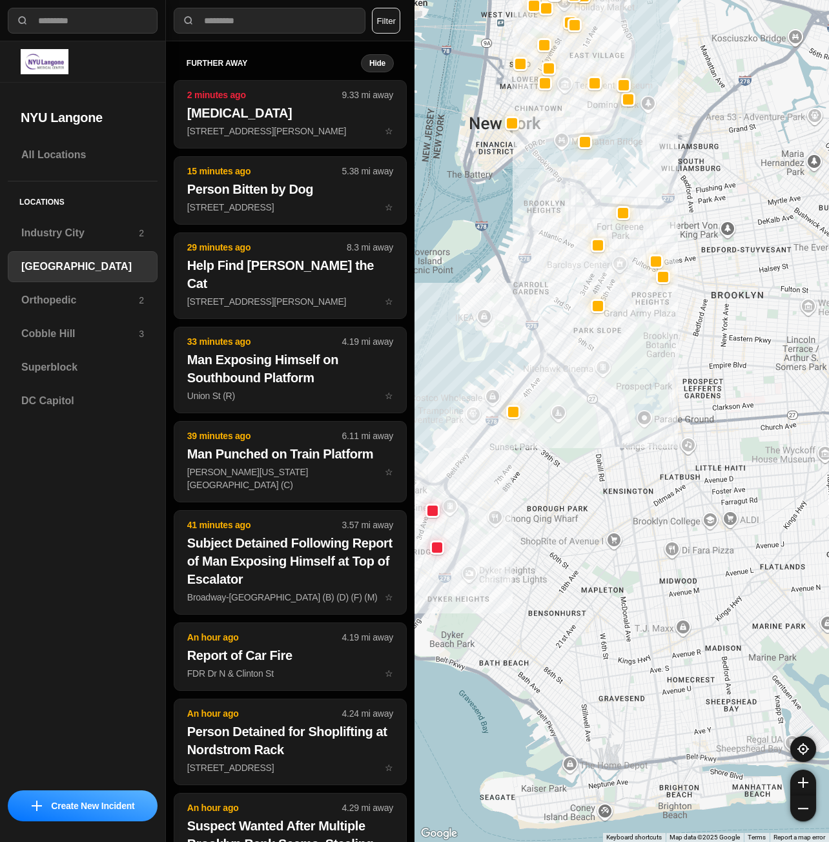
drag, startPoint x: 683, startPoint y: 637, endPoint x: 561, endPoint y: 593, distance: 129.1
click at [107, 453] on div "All Locations Locations Industry City 2 [GEOGRAPHIC_DATA] Orthopedic 2 [GEOGRAP…" at bounding box center [82, 460] width 165 height 643
click at [102, 373] on h3 "Superblock" at bounding box center [82, 367] width 123 height 15
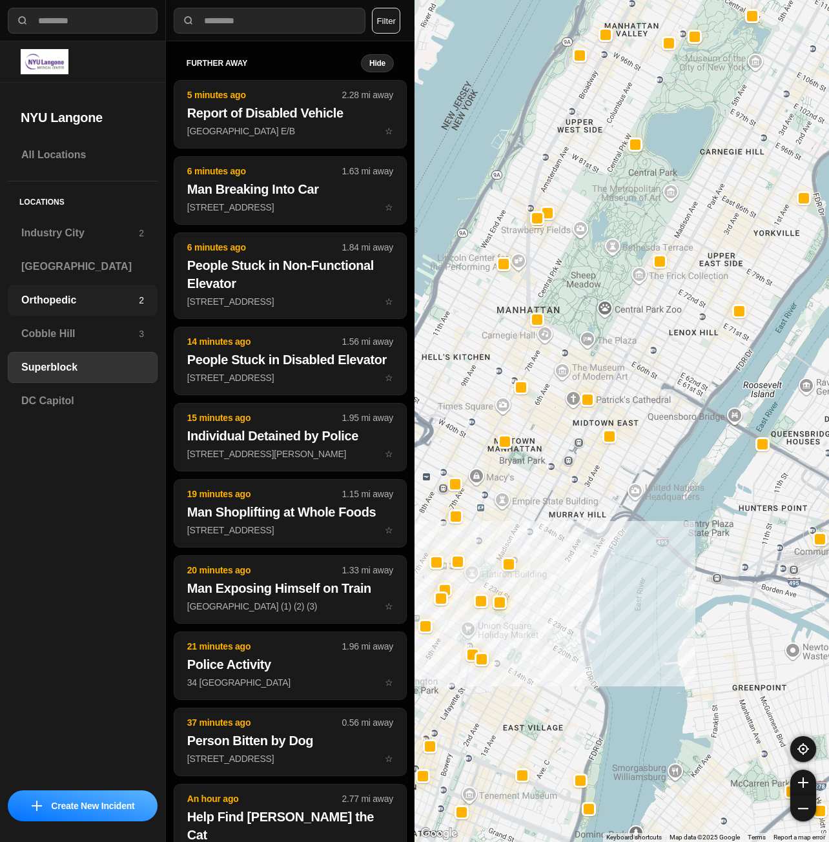
click at [65, 290] on div "Orthopedic 2" at bounding box center [83, 300] width 150 height 31
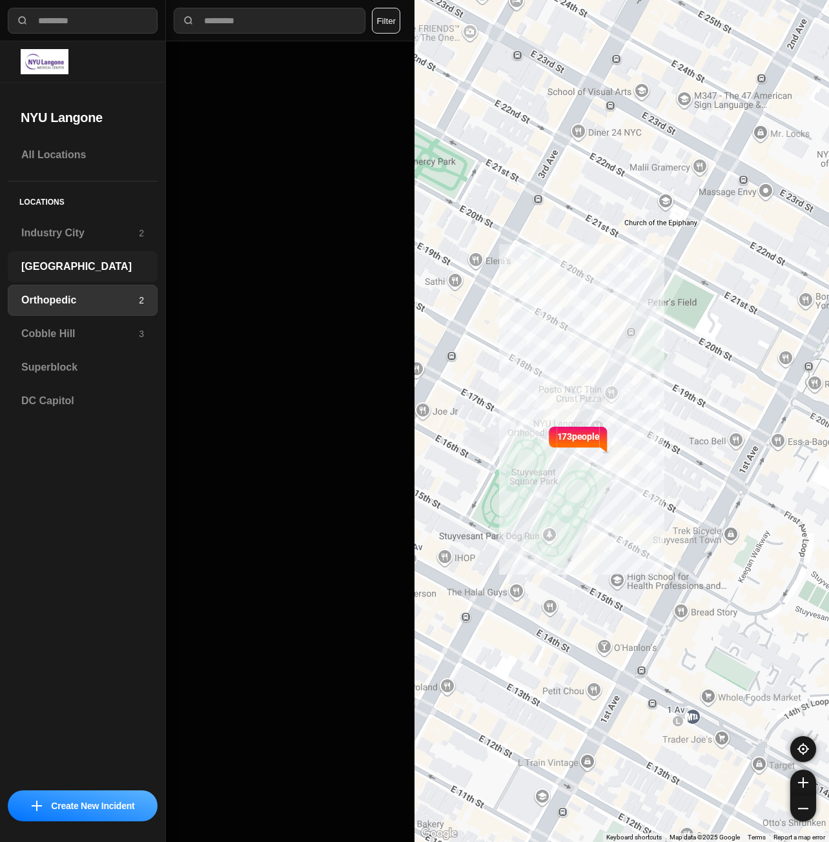
click at [70, 263] on h3 "[GEOGRAPHIC_DATA]" at bounding box center [82, 266] width 123 height 15
